Goal: Task Accomplishment & Management: Complete application form

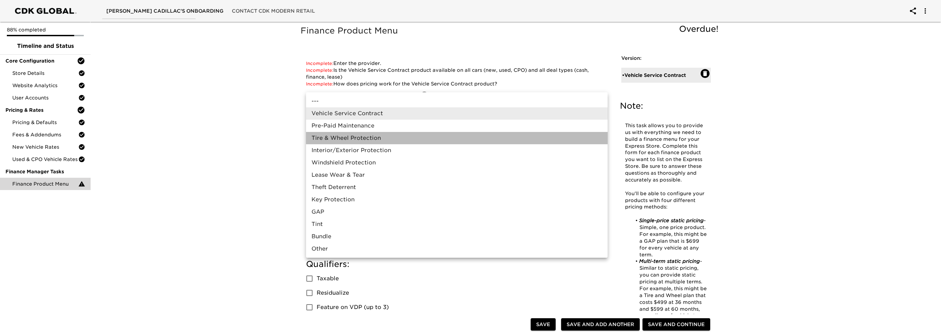
click at [348, 139] on li "Tire & Wheel Protection" at bounding box center [457, 138] width 302 height 12
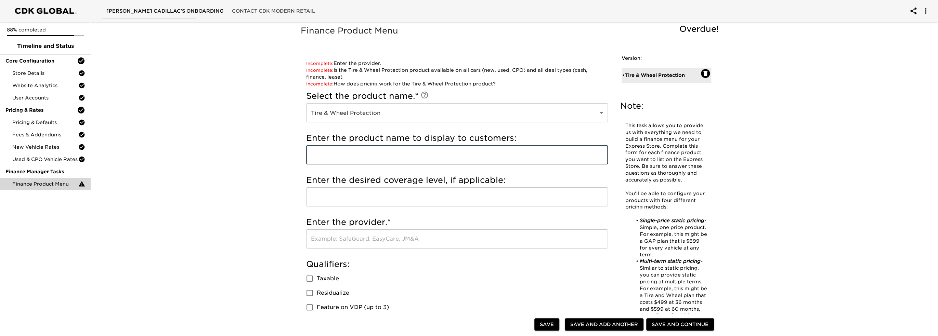
click at [333, 156] on input "text" at bounding box center [457, 154] width 302 height 19
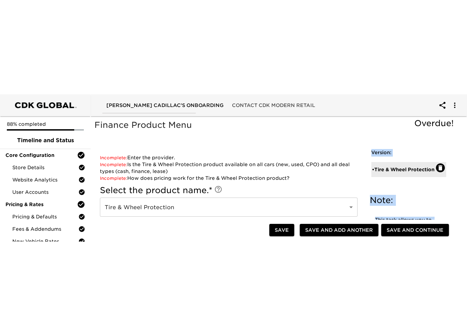
scroll to position [12, 0]
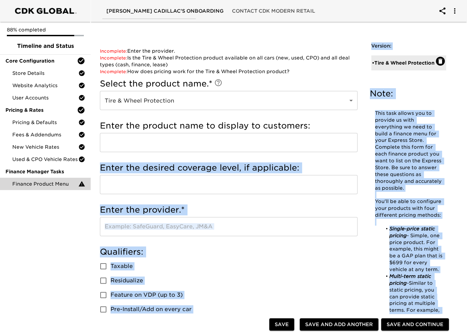
click at [97, 234] on div "Incomplete: Enter the custom product name. Incomplete: Enter the provider. Inco…" at bounding box center [228, 299] width 269 height 515
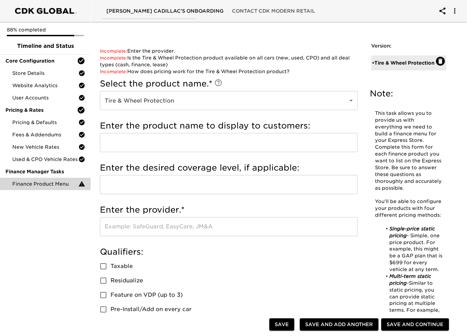
click at [81, 225] on div "88% completed Timeline and Status Core Configuration Store Details Website Anal…" at bounding box center [45, 168] width 91 height 336
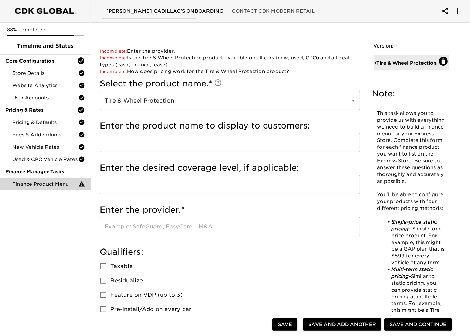
click at [186, 96] on body "[PERSON_NAME] Cadillac's Onboarding Contact CDK Modern Retail 88% completed Tim…" at bounding box center [235, 336] width 470 height 696
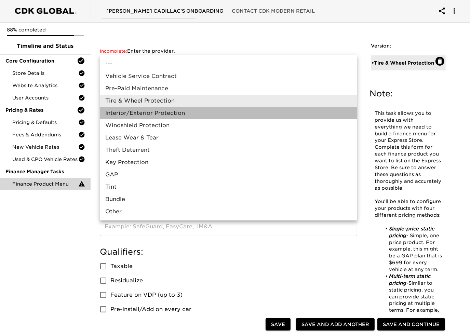
click at [141, 114] on li "Interior/Exterior Protection" at bounding box center [229, 113] width 258 height 12
type input "Interior/Exterior Protection"
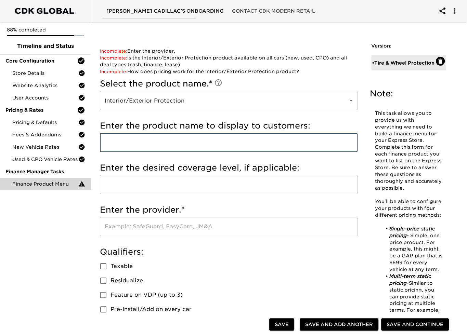
click at [134, 145] on input "text" at bounding box center [229, 142] width 258 height 19
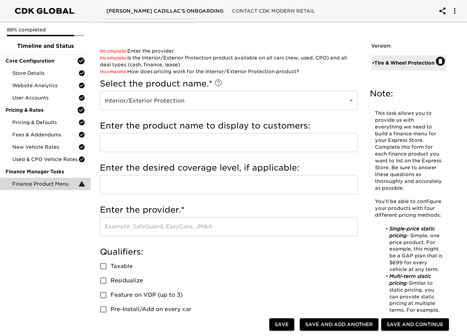
click at [178, 149] on input "text" at bounding box center [229, 142] width 258 height 19
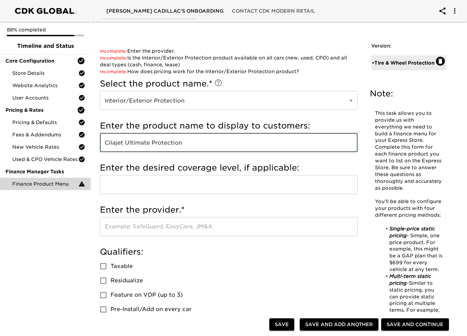
type input "Cilajet Ultimate Protection"
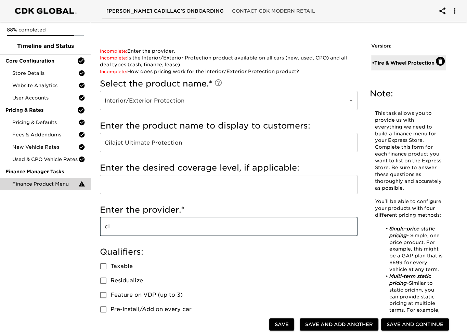
type input "c"
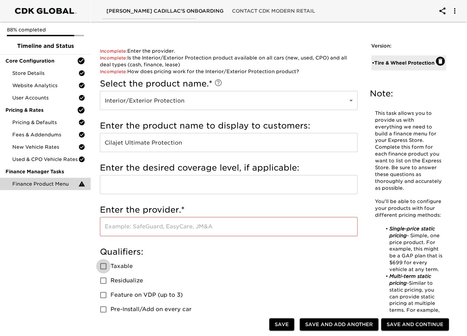
click at [155, 232] on input "text" at bounding box center [229, 226] width 258 height 19
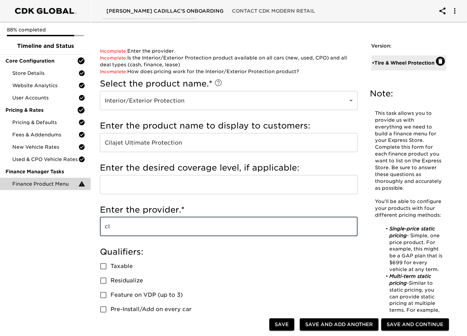
type input "c"
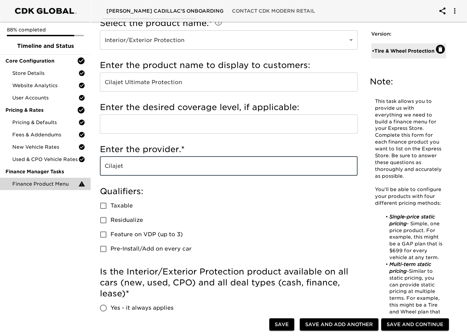
scroll to position [149, 0]
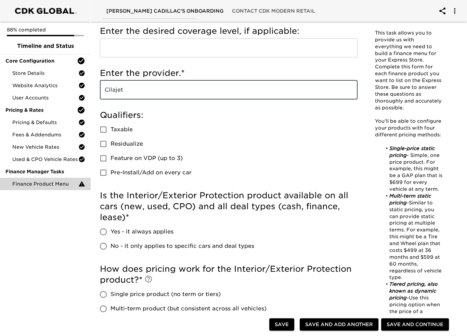
type input "Cilajet"
click at [103, 131] on input "Taxable" at bounding box center [103, 129] width 14 height 14
checkbox input "true"
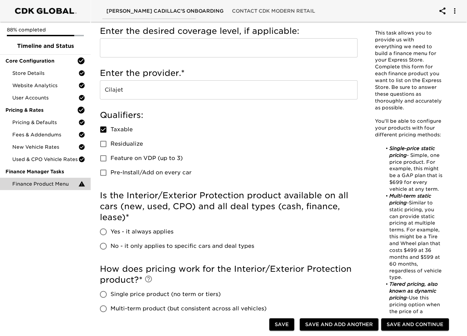
click at [107, 144] on input "Residualize" at bounding box center [103, 144] width 14 height 14
checkbox input "true"
click at [103, 160] on input "Feature on VDP (up to 3)" at bounding box center [103, 158] width 14 height 14
checkbox input "true"
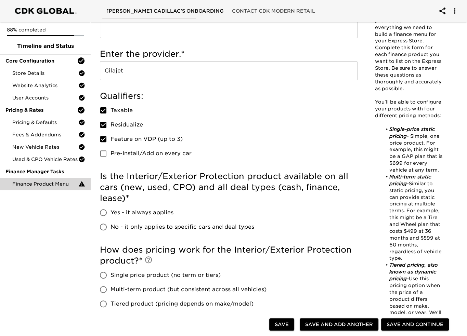
scroll to position [183, 0]
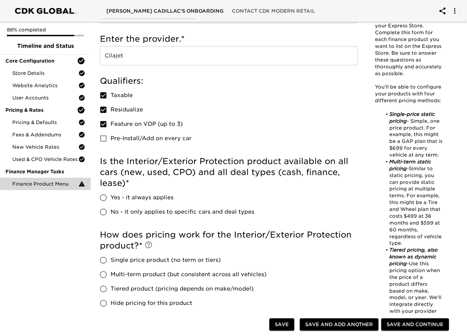
click at [101, 203] on input "Yes - it always applies" at bounding box center [103, 198] width 14 height 14
radio input "true"
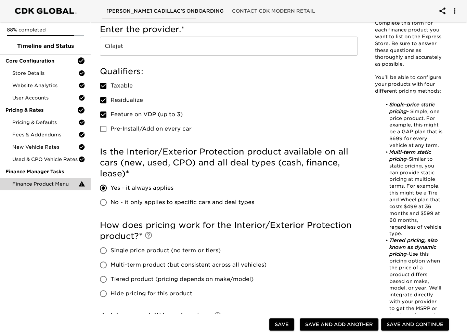
scroll to position [252, 0]
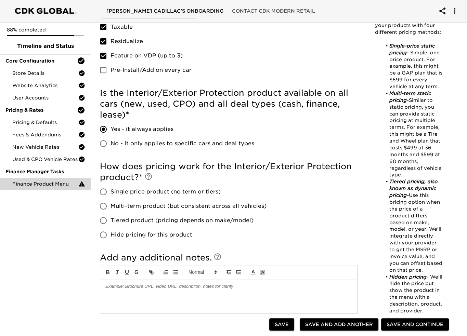
click at [103, 194] on input "Single price product (no term or tiers)" at bounding box center [103, 192] width 14 height 14
radio input "true"
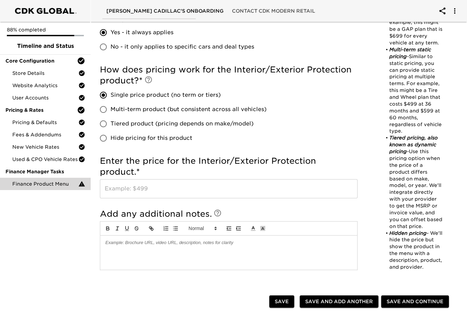
scroll to position [361, 0]
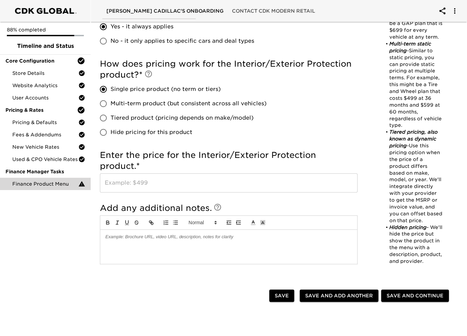
click at [119, 183] on input "text" at bounding box center [229, 182] width 258 height 19
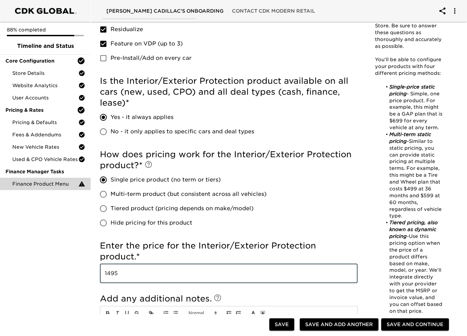
scroll to position [274, 0]
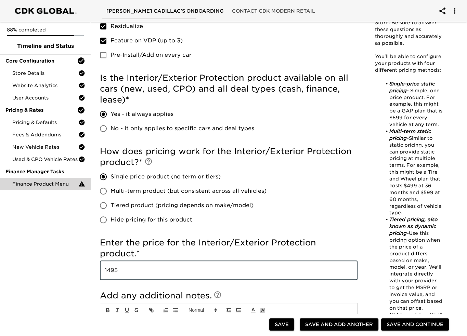
type input "1495"
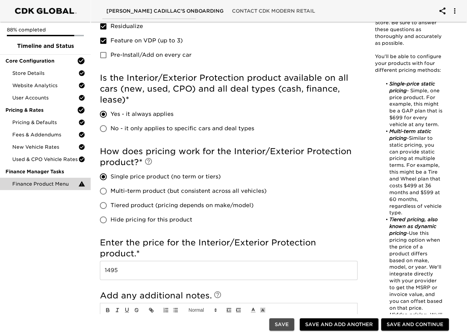
click at [290, 325] on button "Save" at bounding box center [281, 324] width 25 height 13
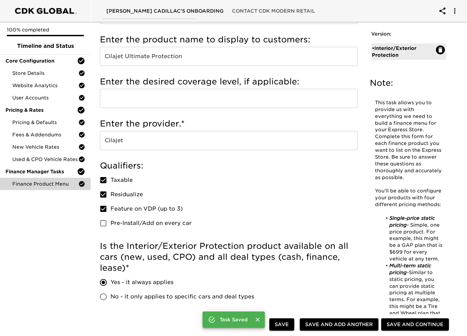
scroll to position [67, 0]
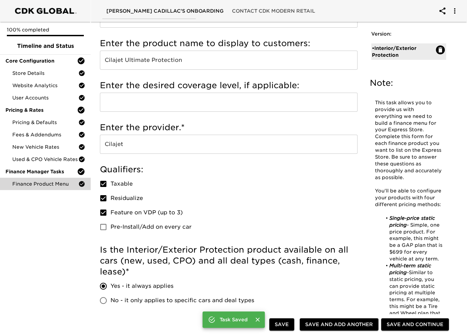
click at [129, 54] on input "Cilajet Ultimate Protection" at bounding box center [229, 60] width 258 height 19
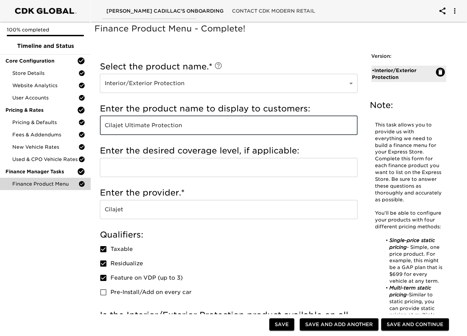
scroll to position [0, 0]
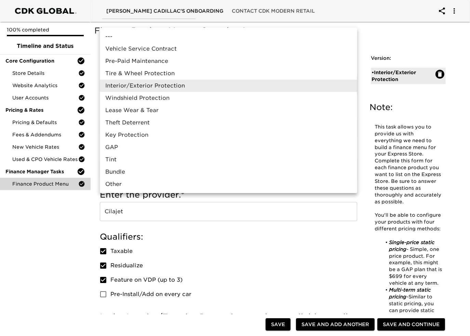
click at [141, 75] on li "Tire & Wheel Protection" at bounding box center [229, 73] width 258 height 12
type input "Tire & Wheel Protection"
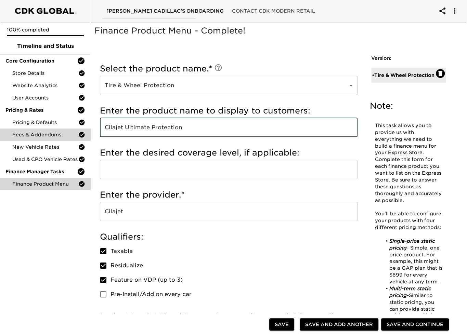
drag, startPoint x: 213, startPoint y: 135, endPoint x: 85, endPoint y: 132, distance: 128.6
click at [188, 127] on input "Cilajet Ultimate Protection" at bounding box center [229, 127] width 258 height 19
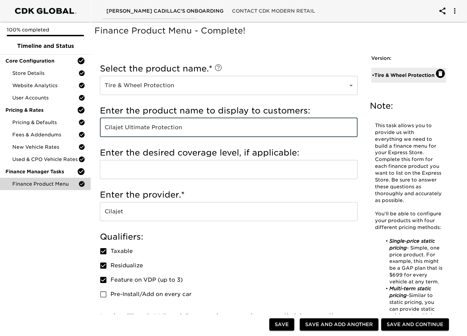
paste input "First Class Wheel & Tire Protection Plus AutoXcel Dynamic Wheel Max With Key Re…"
type input "First Class Wheel & Tire Protection Plus AutoXcel Dynamic Wheel Max With Key Re…"
click at [194, 174] on input "text" at bounding box center [229, 169] width 258 height 19
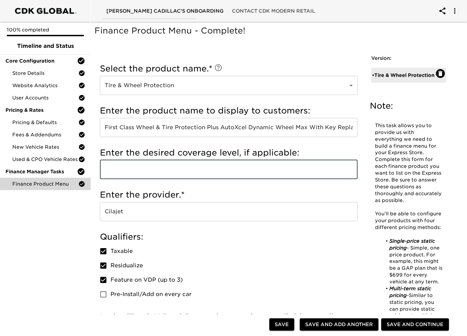
click at [140, 217] on input "Cilajet" at bounding box center [229, 211] width 258 height 19
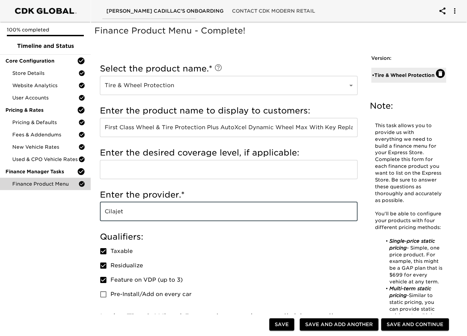
drag, startPoint x: 140, startPoint y: 217, endPoint x: 104, endPoint y: 217, distance: 35.6
click at [104, 217] on input "Cilajet" at bounding box center [229, 211] width 258 height 19
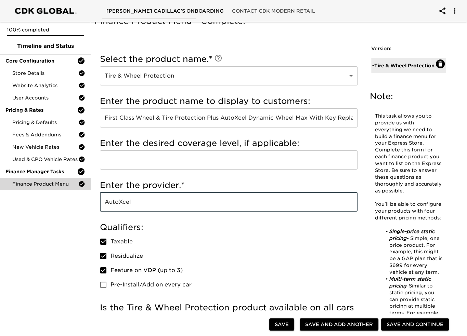
scroll to position [34, 0]
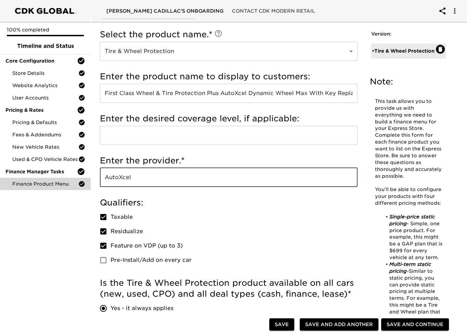
type input "AutoXcel"
click at [154, 139] on input "text" at bounding box center [229, 135] width 258 height 19
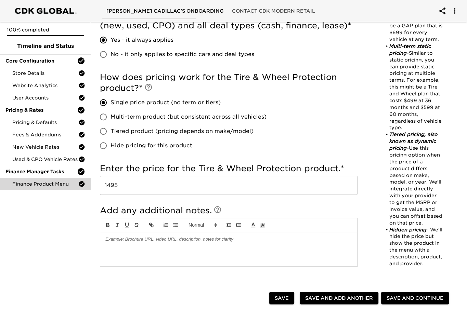
scroll to position [308, 0]
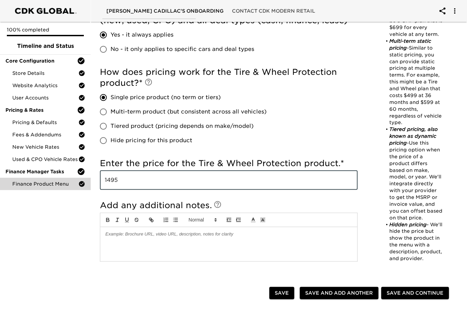
drag, startPoint x: 138, startPoint y: 185, endPoint x: 65, endPoint y: 191, distance: 72.4
click at [65, 191] on div "[PERSON_NAME] Cadillac's Onboarding Contact CDK Modern Retail 100% completed Ti…" at bounding box center [233, 47] width 467 height 711
type input "2495"
click at [86, 239] on div "100% completed Timeline and Status Core Configuration Store Details Website Ana…" at bounding box center [45, 168] width 91 height 336
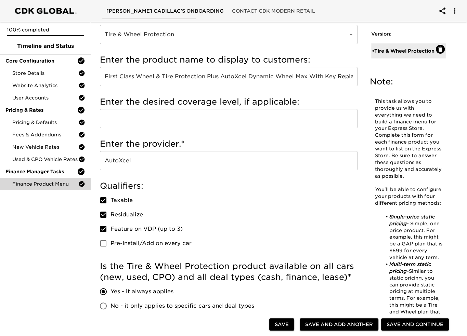
scroll to position [34, 0]
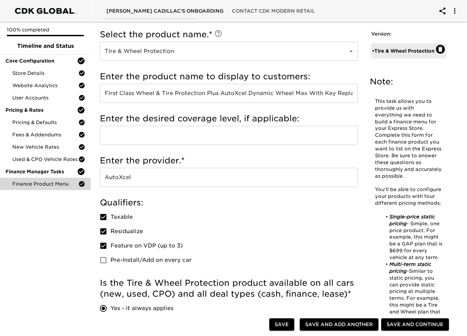
click at [216, 48] on body "[PERSON_NAME] Cadillac's Onboarding Contact CDK Modern Retail 100% completed Ti…" at bounding box center [233, 321] width 467 height 711
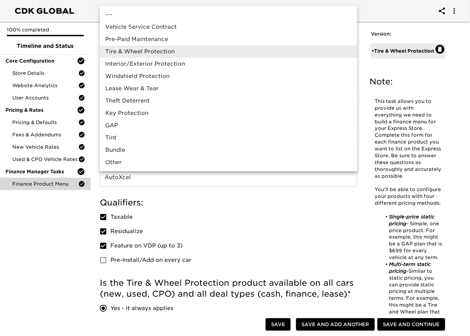
click at [148, 52] on li "Tire & Wheel Protection" at bounding box center [229, 51] width 258 height 12
click at [148, 54] on body "[PERSON_NAME] Cadillac's Onboarding Contact CDK Modern Retail 100% completed Ti…" at bounding box center [235, 321] width 470 height 711
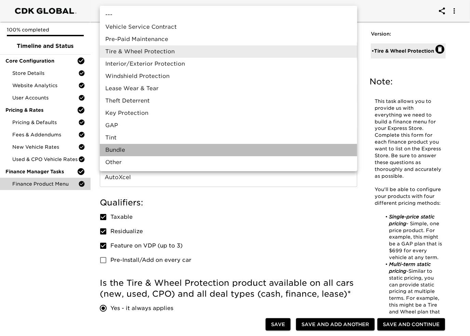
click at [114, 153] on li "Bundle" at bounding box center [229, 150] width 258 height 12
type input "Bundle"
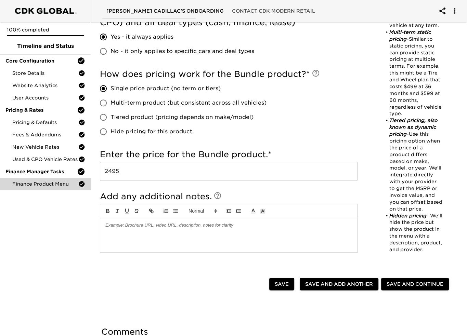
scroll to position [364, 0]
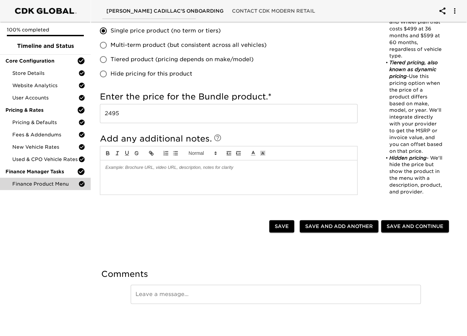
click at [122, 168] on p at bounding box center [228, 168] width 247 height 6
click at [420, 224] on span "Save and Continue" at bounding box center [415, 226] width 57 height 9
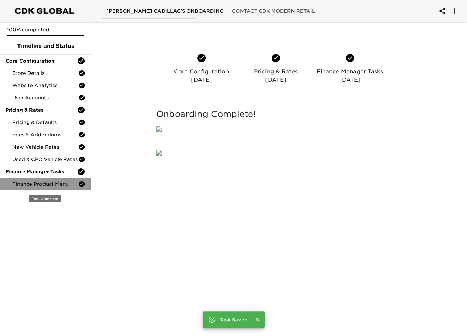
click at [34, 187] on span "Finance Product Menu" at bounding box center [45, 184] width 66 height 7
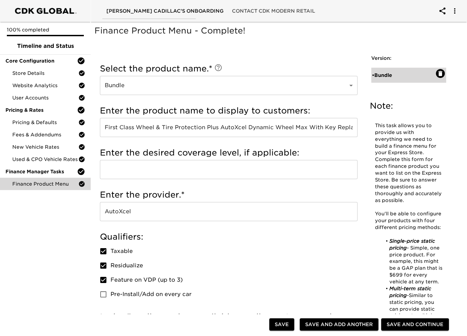
click at [416, 73] on div "• Bundle" at bounding box center [404, 75] width 64 height 7
click at [407, 93] on div "Version: • Bundle" at bounding box center [409, 71] width 86 height 44
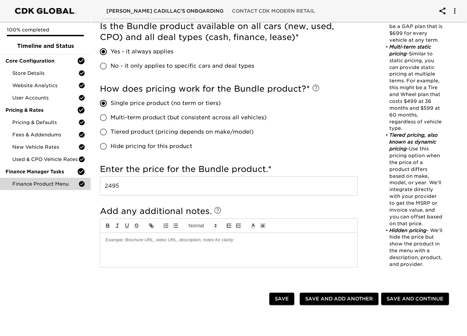
scroll to position [364, 0]
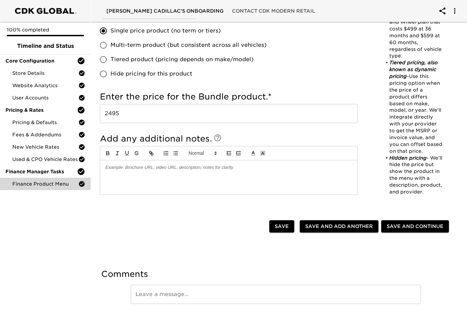
click at [337, 225] on span "Save and Add Another" at bounding box center [339, 226] width 68 height 9
checkbox input "false"
radio input "false"
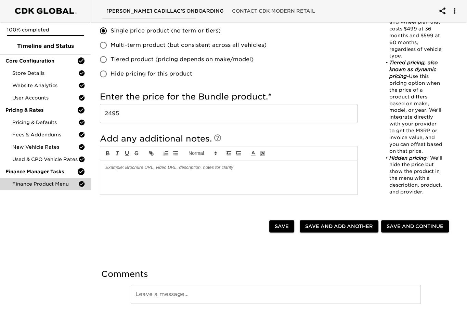
radio input "false"
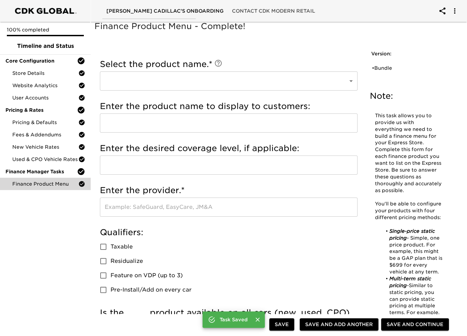
scroll to position [0, 0]
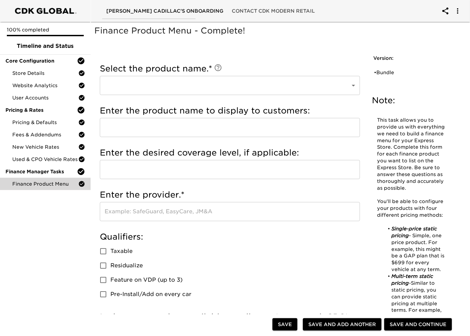
click at [171, 87] on body "[PERSON_NAME] Cadillac's Onboarding Contact CDK Modern Retail 100% completed Ti…" at bounding box center [235, 329] width 470 height 658
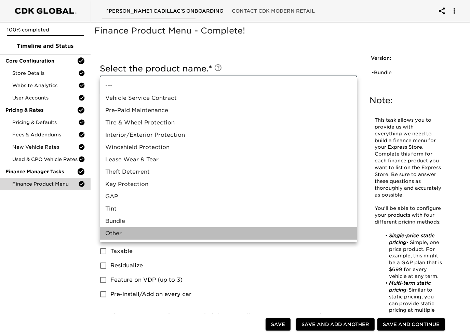
click at [114, 233] on li "Other" at bounding box center [229, 233] width 258 height 12
type input "Other"
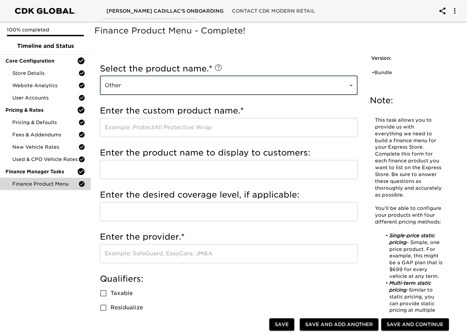
click at [123, 126] on input "text" at bounding box center [229, 127] width 258 height 19
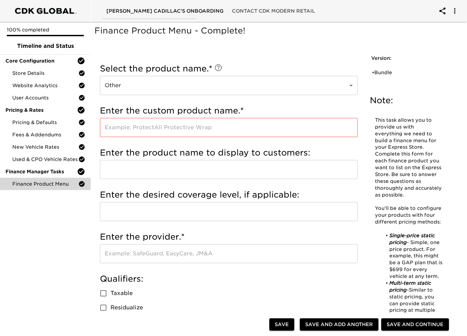
click at [133, 130] on input "text" at bounding box center [229, 127] width 258 height 19
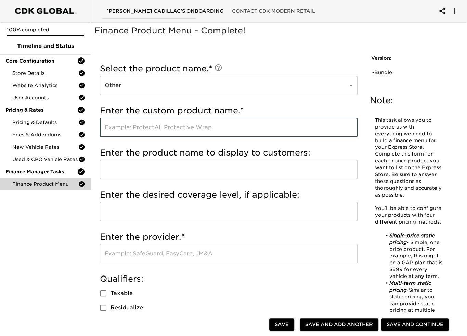
paste input "Cilajet Ultimate Protection"
type input "Cilajet Ultimate Protection"
click at [145, 172] on input "text" at bounding box center [229, 169] width 258 height 19
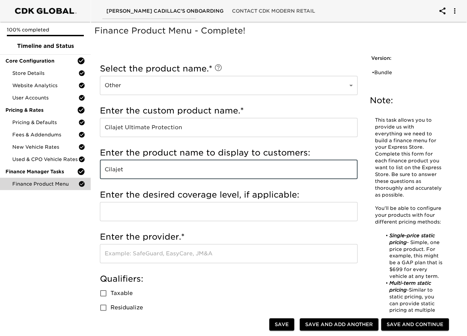
type input "Cilajet"
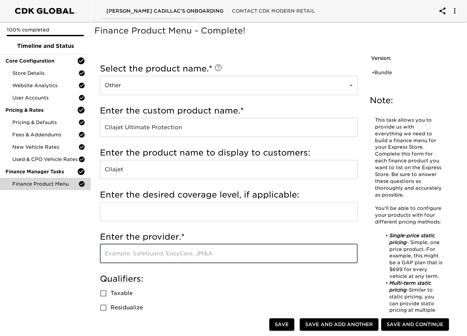
click at [150, 253] on input "text" at bounding box center [229, 253] width 258 height 19
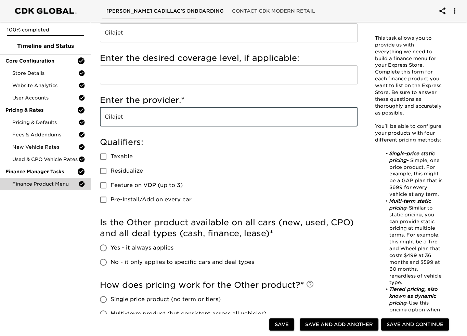
type input "Cilajet"
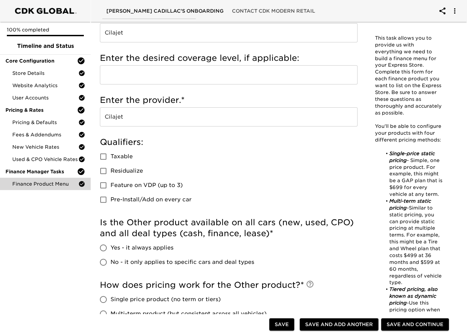
click at [112, 154] on span "Taxable" at bounding box center [121, 157] width 22 height 8
click at [110, 154] on input "Taxable" at bounding box center [103, 156] width 14 height 14
checkbox input "true"
click at [113, 168] on span "Residualize" at bounding box center [126, 171] width 32 height 8
click at [110, 168] on input "Residualize" at bounding box center [103, 171] width 14 height 14
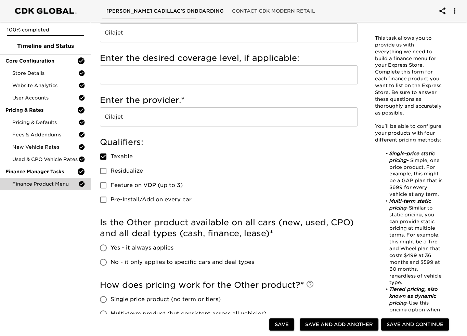
checkbox input "true"
click at [115, 188] on span "Feature on VDP (up to 3)" at bounding box center [146, 185] width 72 height 8
click at [110, 188] on input "Feature on VDP (up to 3)" at bounding box center [103, 185] width 14 height 14
checkbox input "true"
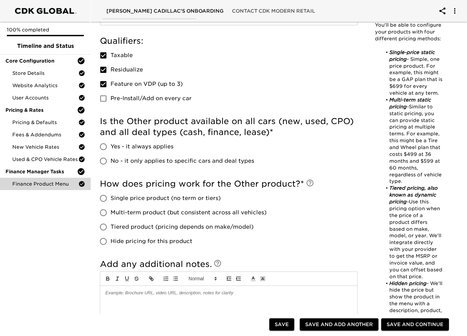
scroll to position [239, 0]
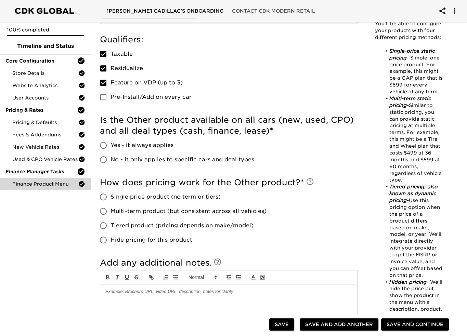
click at [107, 146] on input "Yes - it always applies" at bounding box center [103, 145] width 14 height 14
radio input "true"
click at [104, 198] on input "Single price product (no term or tiers)" at bounding box center [103, 197] width 14 height 14
radio input "true"
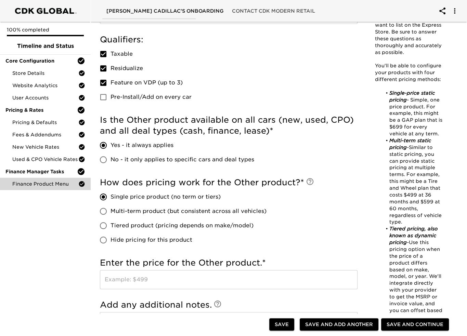
click at [127, 275] on input "text" at bounding box center [229, 279] width 258 height 19
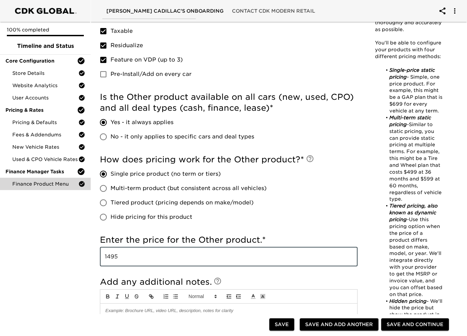
scroll to position [342, 0]
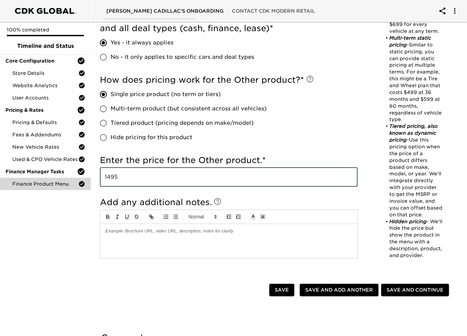
type input "1495"
click at [81, 234] on div "100% completed Timeline and Status Core Configuration Store Details Website Ana…" at bounding box center [45, 168] width 91 height 336
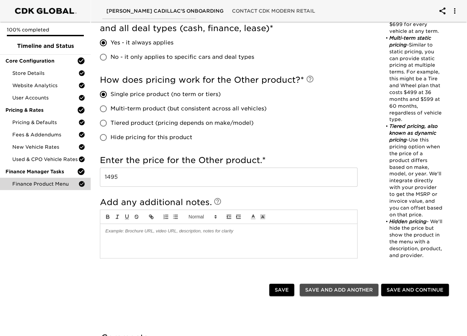
click at [329, 288] on span "Save and Add Another" at bounding box center [339, 290] width 68 height 9
checkbox input "false"
radio input "false"
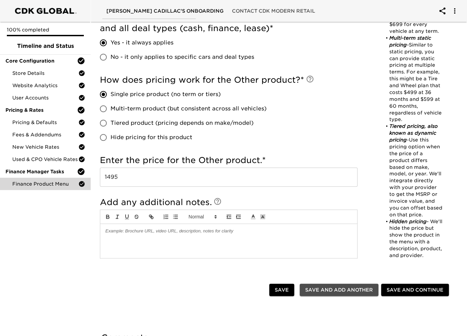
radio input "false"
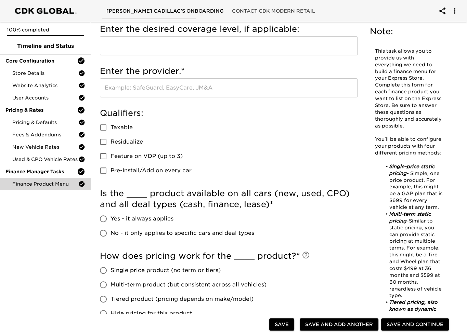
scroll to position [0, 0]
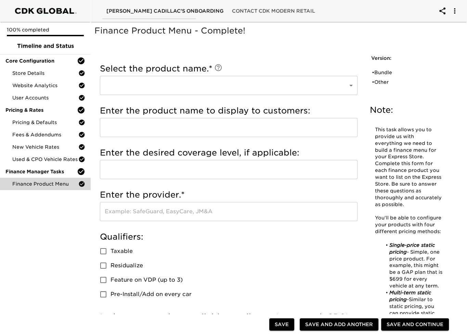
click at [30, 13] on div at bounding box center [45, 10] width 84 height 15
click at [23, 6] on div at bounding box center [45, 10] width 84 height 15
click at [232, 13] on span "Contact CDK Modern Retail" at bounding box center [273, 11] width 83 height 9
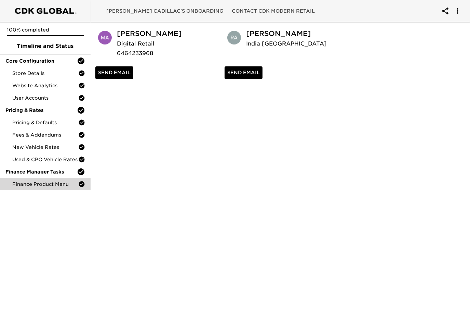
drag, startPoint x: 153, startPoint y: 6, endPoint x: 161, endPoint y: 96, distance: 89.7
click at [161, 82] on html "[PERSON_NAME] Cadillac's Onboarding Contact CDK Modern Retail 100% completed Ti…" at bounding box center [235, 41] width 470 height 82
click at [136, 10] on span "[PERSON_NAME] Cadillac's Onboarding" at bounding box center [164, 11] width 117 height 9
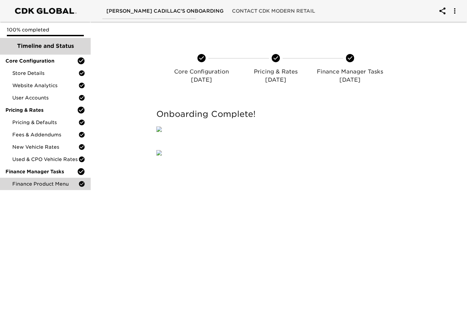
click at [68, 47] on span "Timeline and Status" at bounding box center [45, 46] width 80 height 8
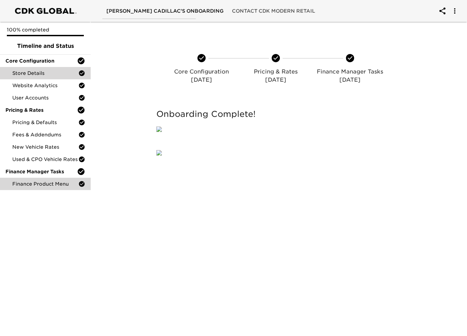
click at [55, 72] on span "Store Details" at bounding box center [45, 73] width 66 height 7
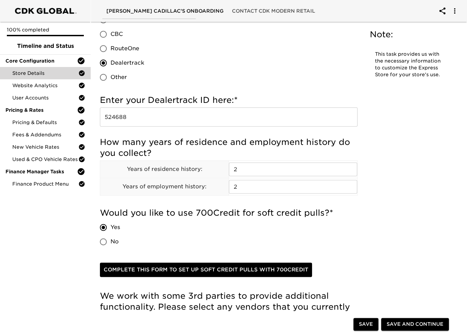
scroll to position [753, 0]
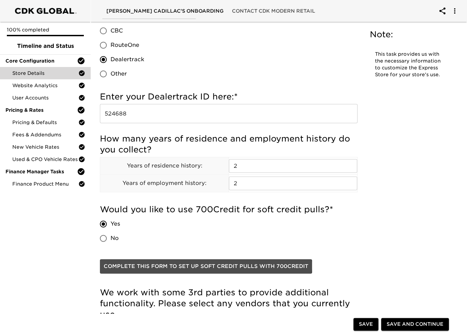
click at [197, 265] on span "Complete this form to set up soft credit pulls with 700Credit" at bounding box center [206, 266] width 205 height 9
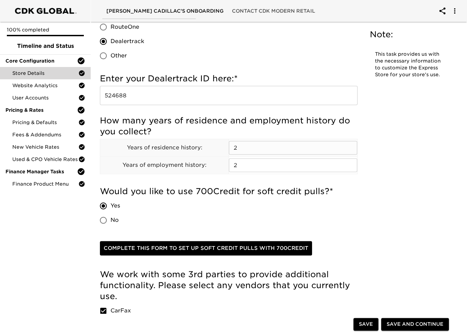
scroll to position [821, 0]
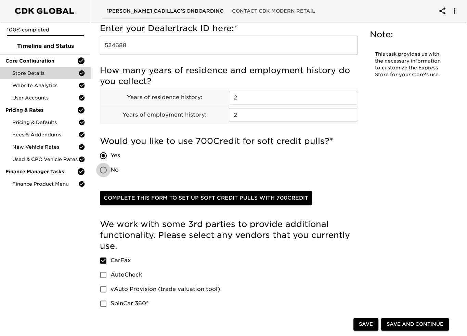
click at [104, 169] on input "No" at bounding box center [103, 170] width 14 height 14
radio input "true"
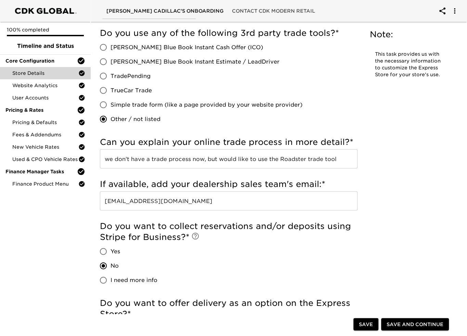
scroll to position [1368, 0]
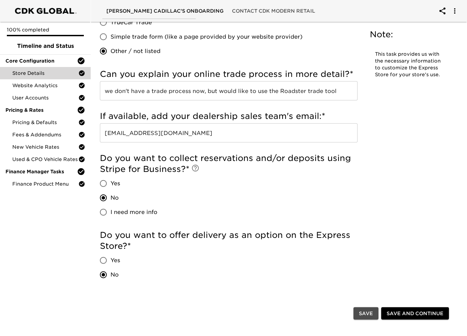
click at [368, 314] on span "Save" at bounding box center [366, 314] width 14 height 9
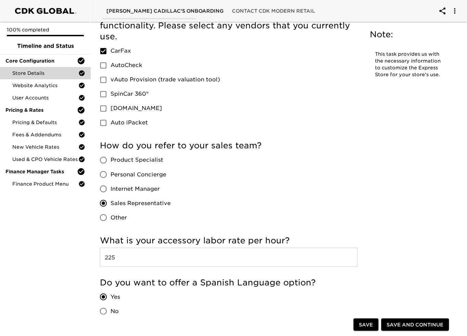
scroll to position [881, 0]
